Goal: Transaction & Acquisition: Purchase product/service

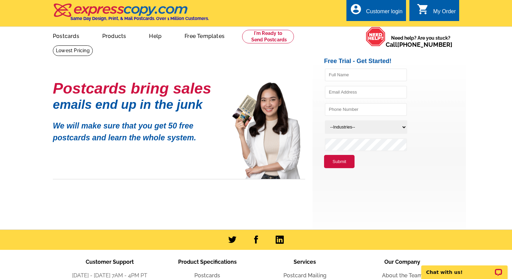
drag, startPoint x: 119, startPoint y: 54, endPoint x: 118, endPoint y: 48, distance: 5.2
click at [118, 49] on main "Postcards bring sales emails end up in the junk We will make sure that you get …" at bounding box center [256, 137] width 512 height 184
click at [72, 34] on link "Postcards" at bounding box center [65, 35] width 47 height 16
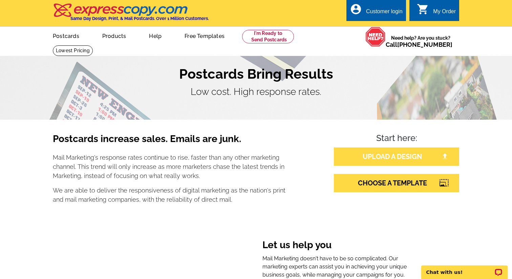
click at [406, 156] on link "UPLOAD A DESIGN" at bounding box center [396, 156] width 125 height 18
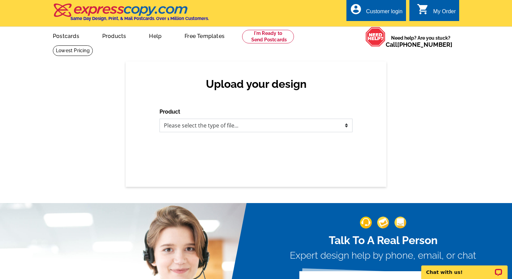
click at [205, 123] on select "Please select the type of file... Postcards Business Cards Letters and flyers G…" at bounding box center [256, 126] width 193 height 14
select select "1"
click at [160, 119] on select "Please select the type of file... Postcards Business Cards Letters and flyers G…" at bounding box center [256, 126] width 193 height 14
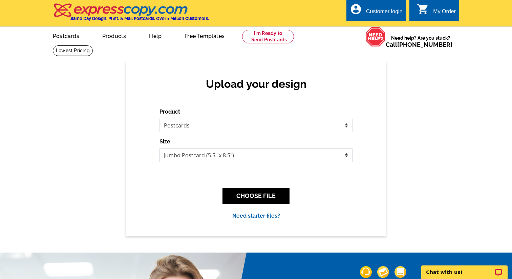
click at [263, 155] on select "Jumbo Postcard (5.5" x 8.5") Regular Postcard (4.25" x 5.6") Panoramic Postcard…" at bounding box center [256, 155] width 193 height 14
click at [260, 198] on button "CHOOSE FILE" at bounding box center [256, 196] width 67 height 16
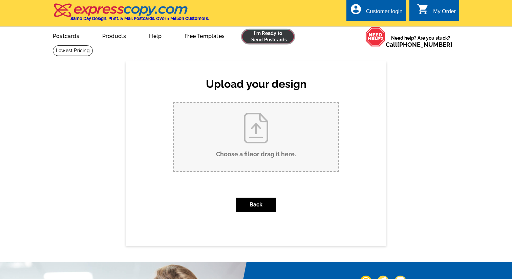
click at [272, 34] on link at bounding box center [268, 37] width 52 height 14
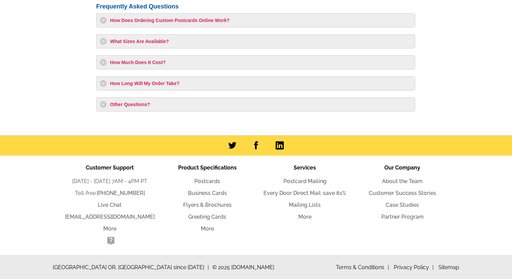
scroll to position [617, 0]
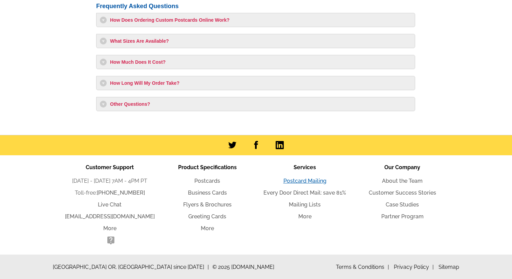
click at [313, 180] on link "Postcard Mailing" at bounding box center [305, 181] width 43 height 6
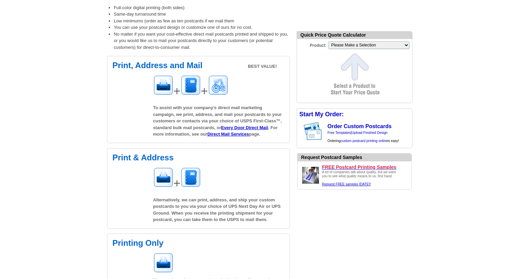
scroll to position [147, 0]
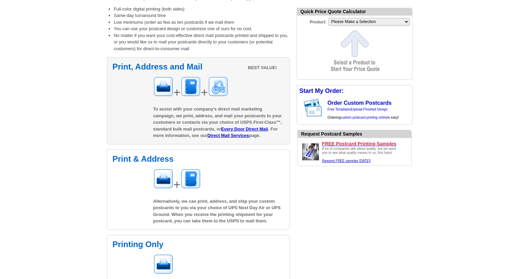
click at [219, 74] on div "Print, Address and Mail BEST VALUE! + + To assist with your company’s direct ma…" at bounding box center [198, 100] width 183 height 87
click at [256, 85] on div "+ +" at bounding box center [218, 88] width 131 height 25
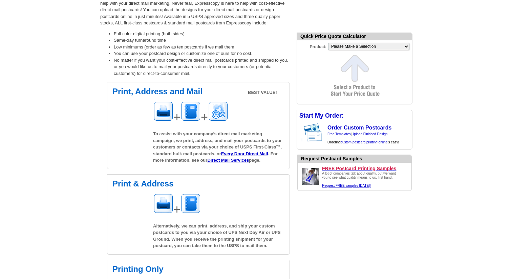
scroll to position [119, 0]
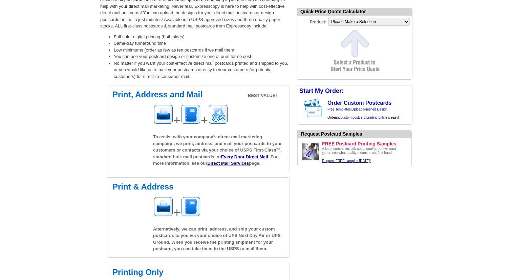
click at [357, 37] on form "Quick Price Quote Calculator Product: Please Make a Selection Jumbo Postcard (5…" at bounding box center [355, 44] width 116 height 72
click at [371, 20] on select "Please Make a Selection Jumbo Postcard (5.5" x 8.5") Regular Postcard (4.25" x …" at bounding box center [368, 21] width 81 height 7
select select "2"
click at [328, 18] on select "Please Make a Selection Jumbo Postcard (5.5" x 8.5") Regular Postcard (4.25" x …" at bounding box center [368, 21] width 81 height 7
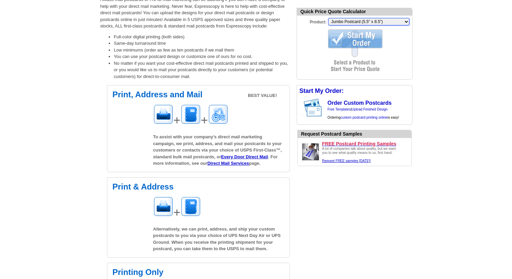
scroll to position [0, 0]
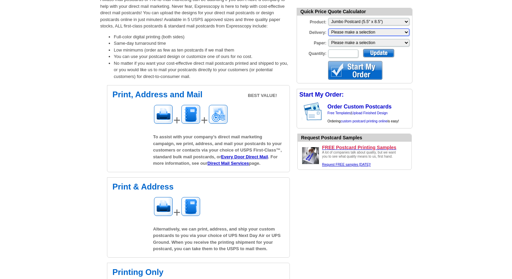
click at [361, 29] on select "Please make a selection Print + Address+USPS First Class Print-Only+Shipped To …" at bounding box center [368, 31] width 81 height 7
click at [355, 41] on select "Please make a selection Recyclable Board Magnetic Stock" at bounding box center [368, 42] width 81 height 7
click at [328, 39] on select "Please make a selection Recyclable Board Magnetic Stock" at bounding box center [368, 42] width 81 height 7
click at [352, 44] on select "Please make a selection Recyclable Board Magnetic Stock" at bounding box center [368, 42] width 81 height 7
select select "3"
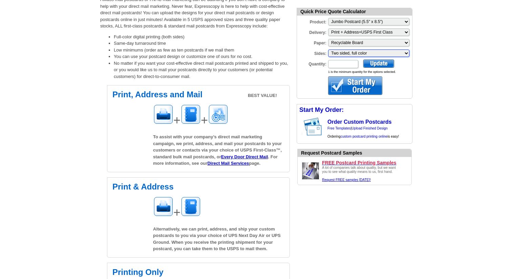
click at [353, 52] on select "Please make a selection Two sided, full color" at bounding box center [368, 52] width 81 height 7
click at [328, 49] on select "Please make a selection Two sided, full color" at bounding box center [368, 52] width 81 height 7
click at [341, 64] on input "Quantity:" at bounding box center [343, 64] width 30 height 8
type input "200"
click at [382, 62] on div at bounding box center [378, 63] width 31 height 8
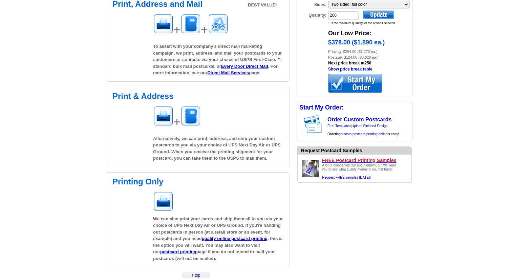
scroll to position [215, 0]
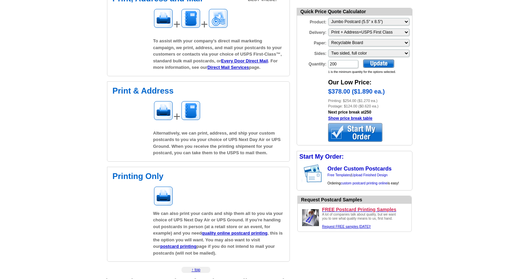
click at [362, 131] on div at bounding box center [355, 132] width 54 height 19
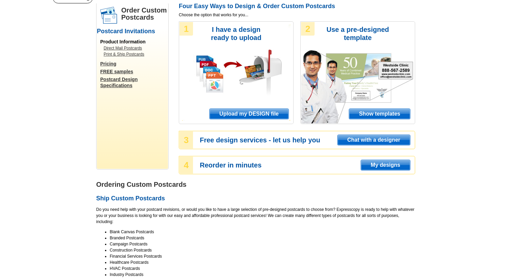
scroll to position [49, 0]
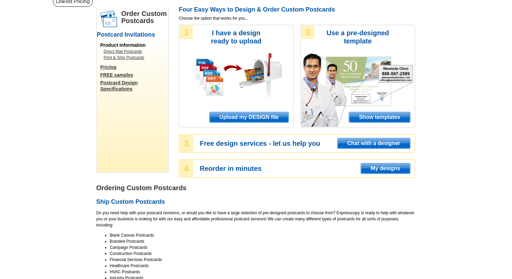
click at [259, 117] on span "Upload my DESIGN file" at bounding box center [249, 117] width 79 height 10
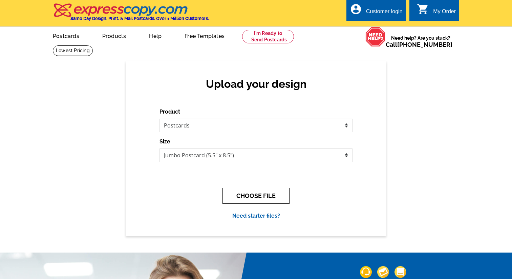
click at [265, 196] on button "CHOOSE FILE" at bounding box center [256, 196] width 67 height 16
